Goal: Task Accomplishment & Management: Complete application form

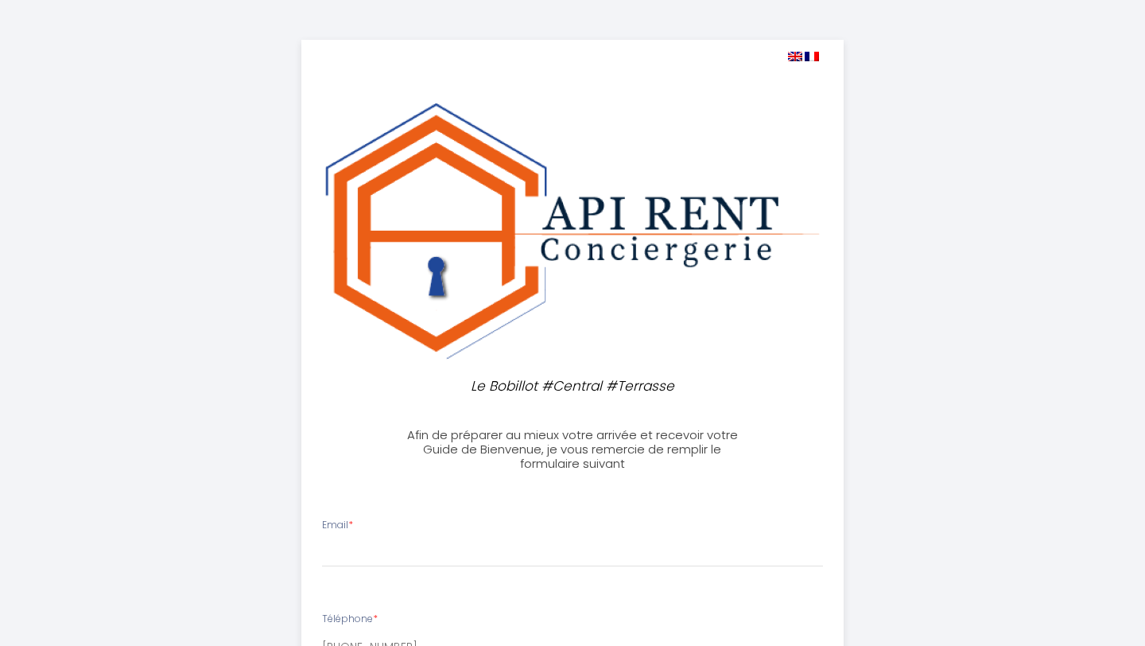
select select
click at [387, 541] on input "Email *" at bounding box center [573, 552] width 502 height 29
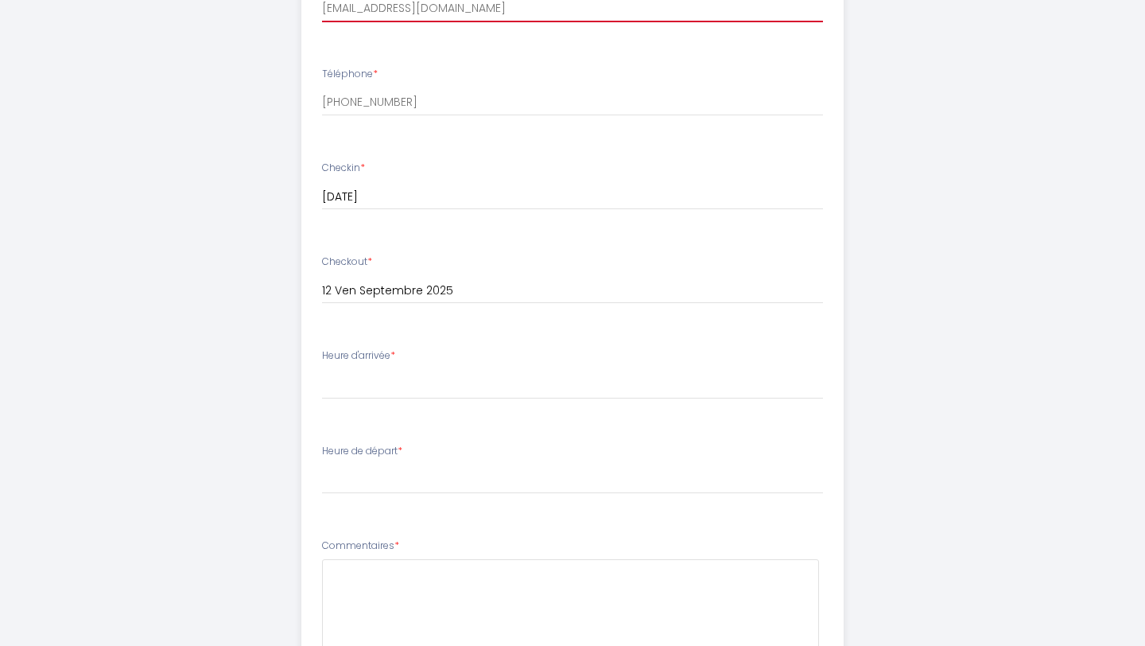
scroll to position [548, 0]
type input "[EMAIL_ADDRESS][DOMAIN_NAME]"
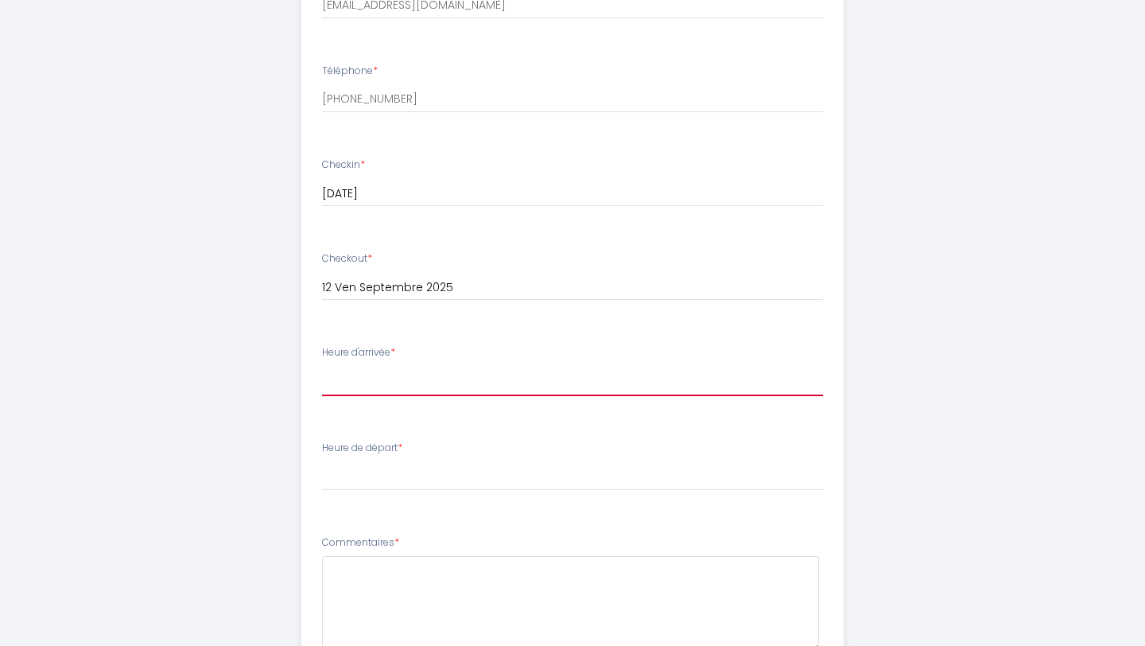
click at [371, 388] on select "15:00 15:30 16:00 16:30 17:00 17:30 18:00 18:30 19:00 19:30 20:00 20:30 21:00 2…" at bounding box center [573, 381] width 502 height 30
select select "15:30"
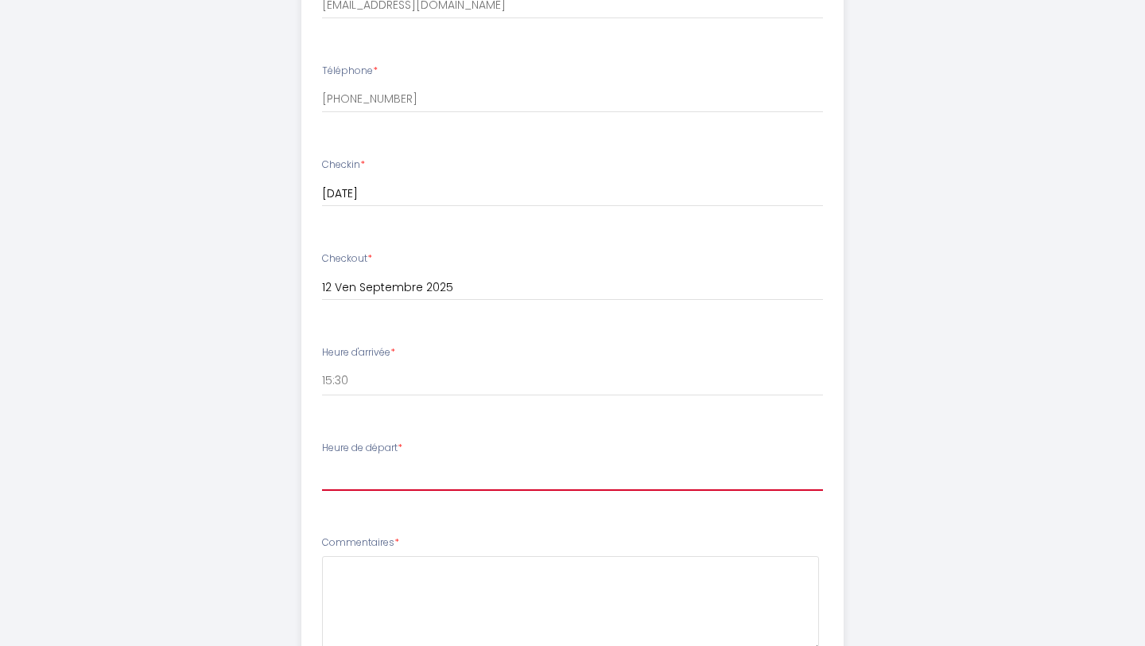
click at [353, 473] on select "00:00 00:30 01:00 01:30 02:00 02:30 03:00 03:30 04:00 04:30 05:00 05:30 06:00 0…" at bounding box center [573, 476] width 502 height 30
select select "11:00"
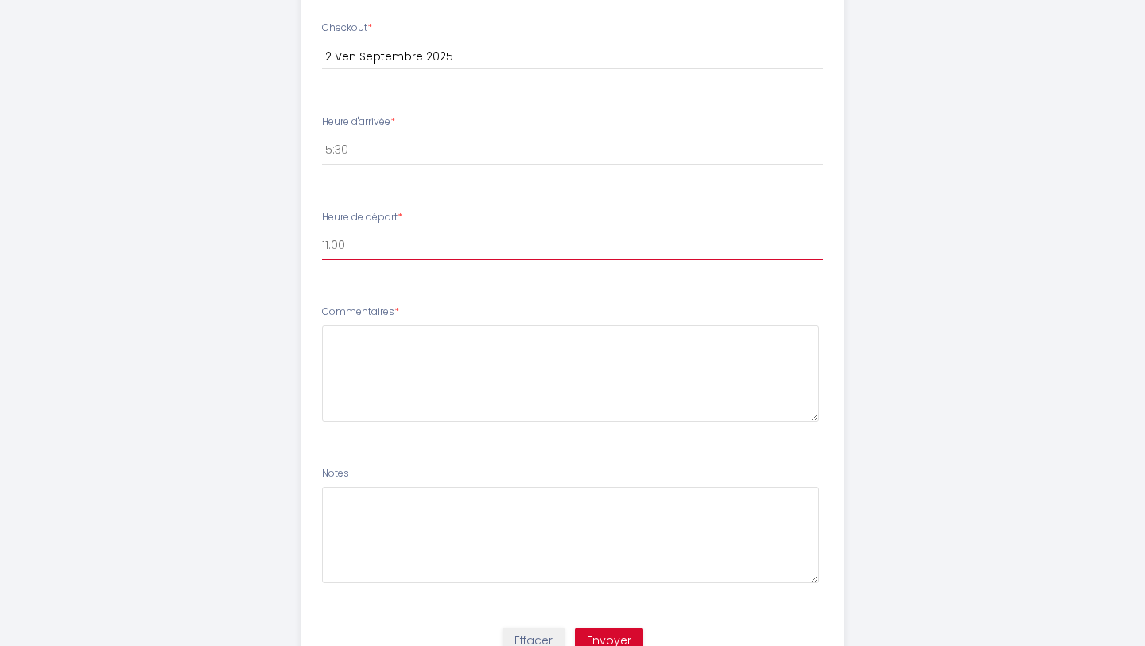
scroll to position [779, 0]
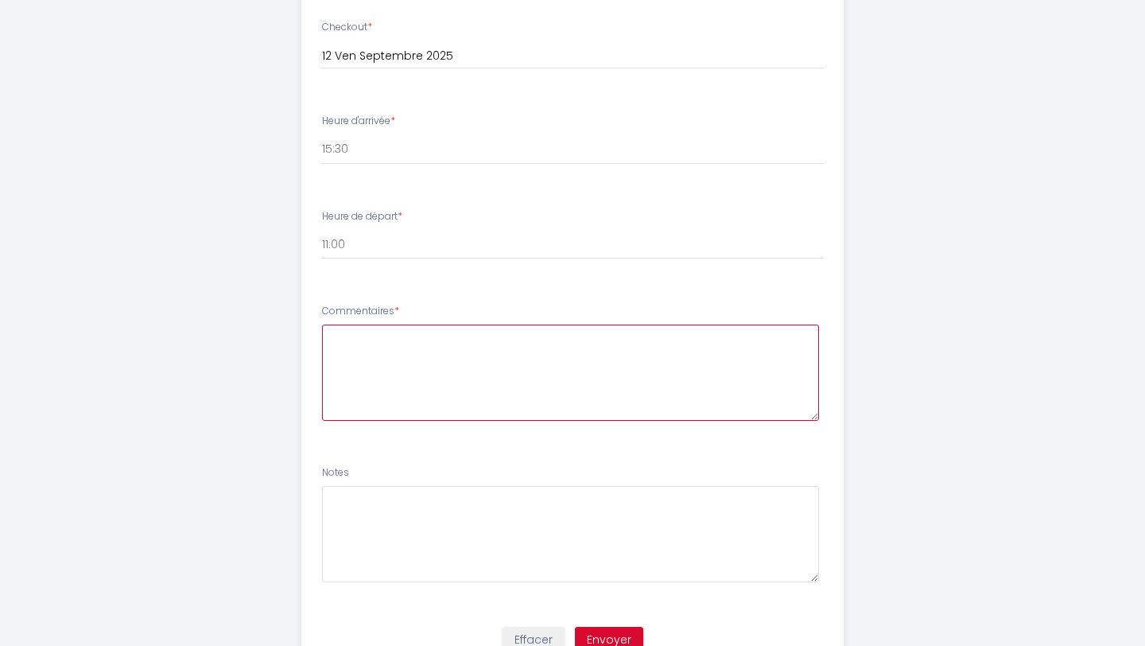
click at [357, 388] on textarea at bounding box center [571, 373] width 498 height 96
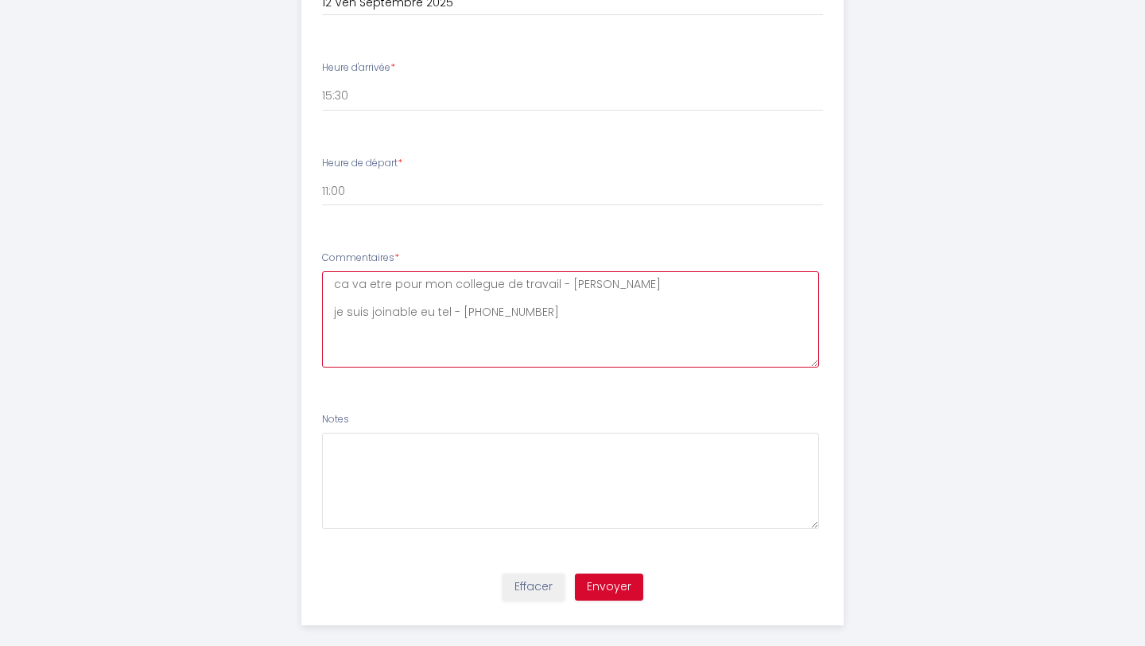
scroll to position [852, 0]
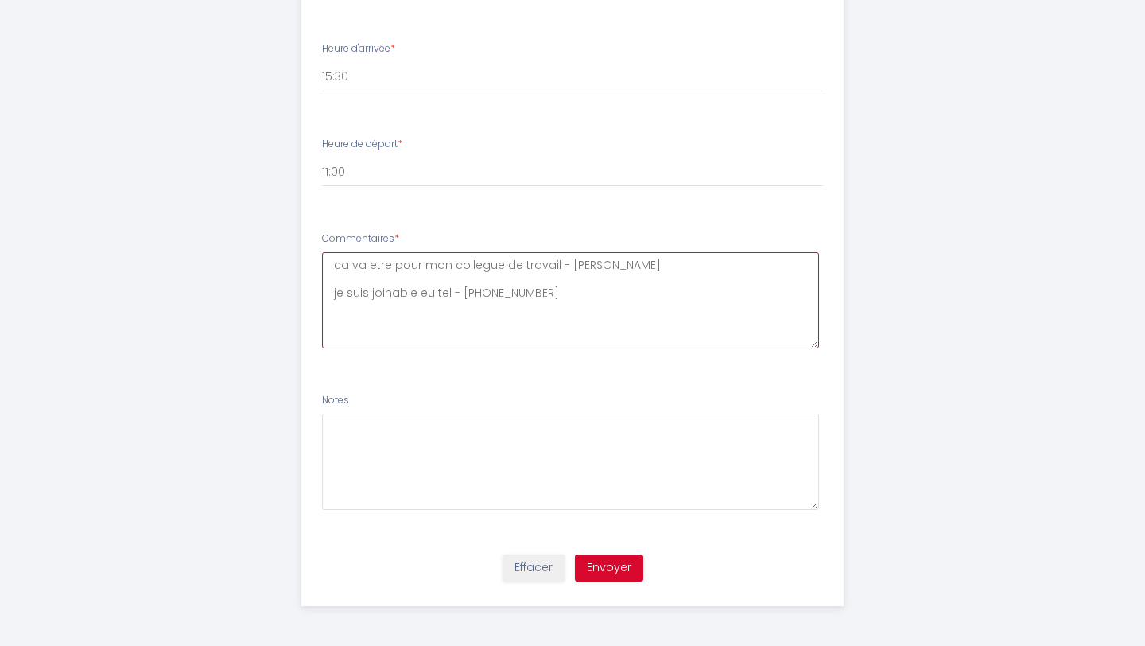
type textarea "ca va etre pour mon collegue de travail - [PERSON_NAME] je suis joinable eu tel…"
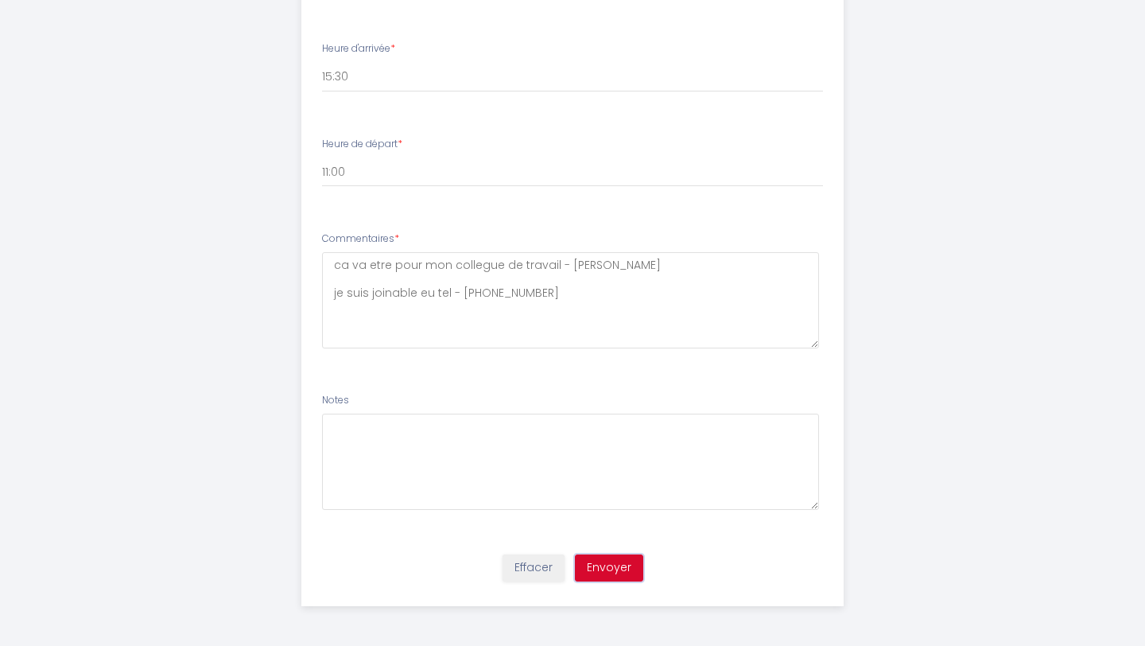
click at [610, 566] on button "Envoyer" at bounding box center [609, 567] width 68 height 27
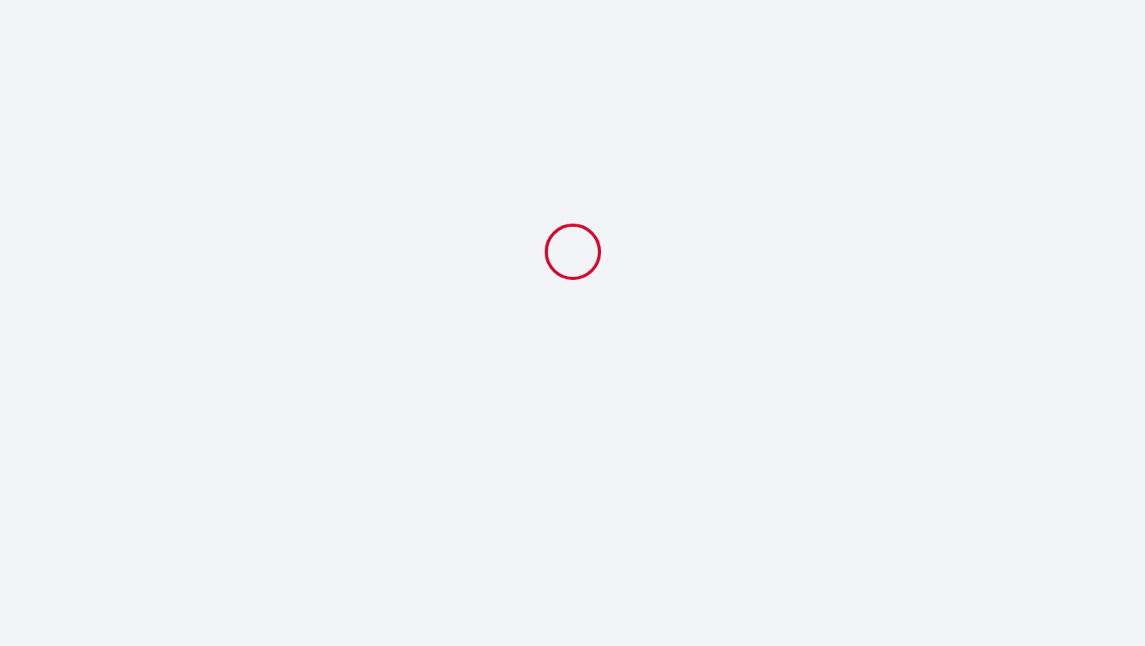
scroll to position [0, 0]
select select "15:30"
select select "11:00"
